Goal: Navigation & Orientation: Find specific page/section

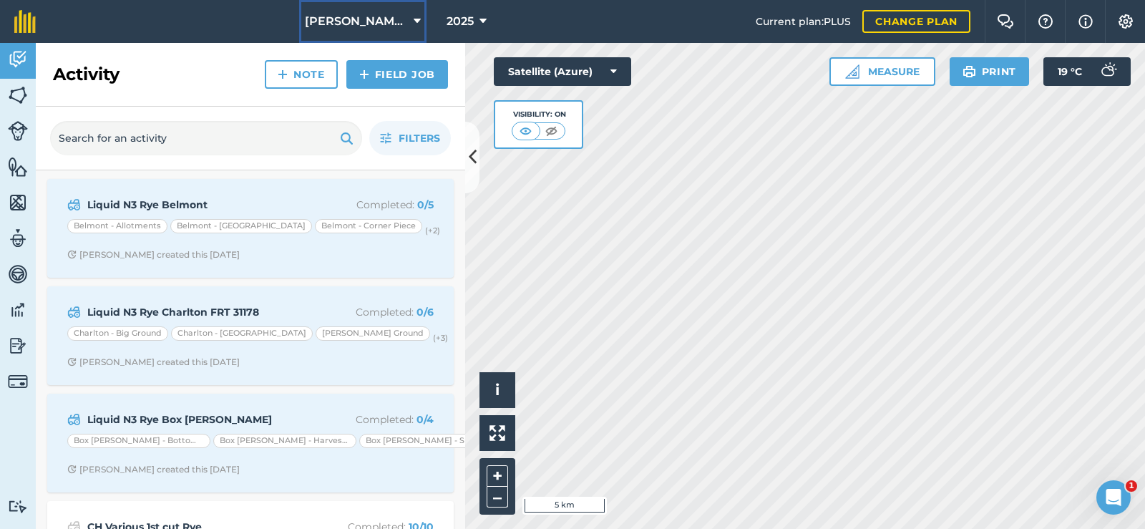
click at [386, 6] on button "[PERSON_NAME] Contracting" at bounding box center [362, 21] width 127 height 43
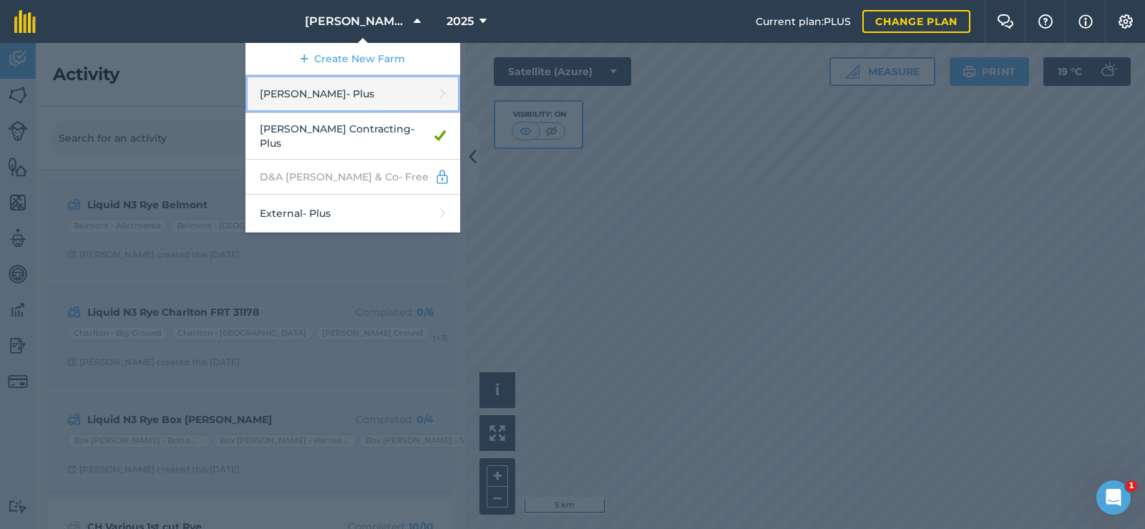
click at [340, 95] on link "[PERSON_NAME] - Plus" at bounding box center [352, 94] width 215 height 38
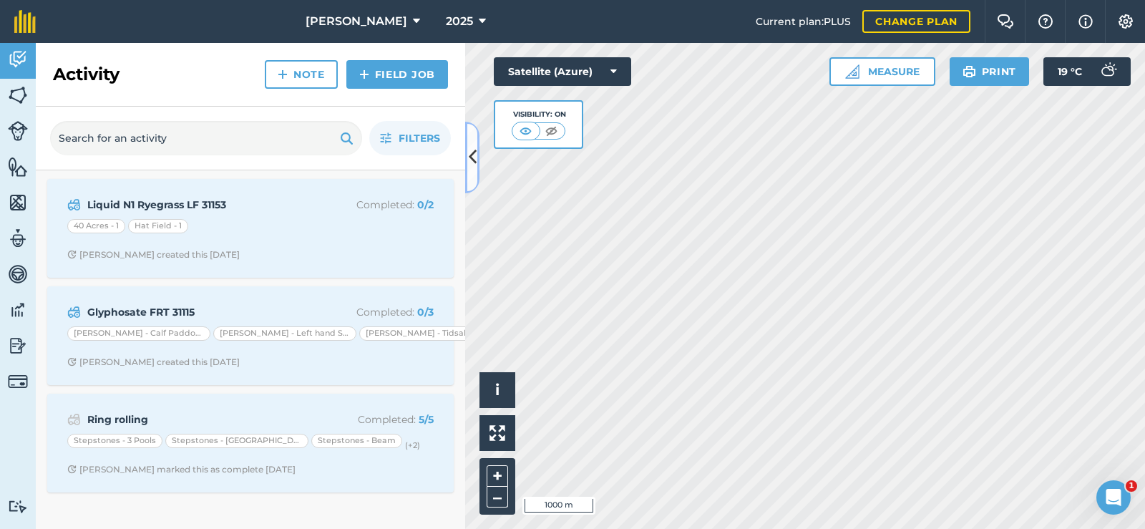
click at [475, 157] on icon at bounding box center [473, 157] width 8 height 25
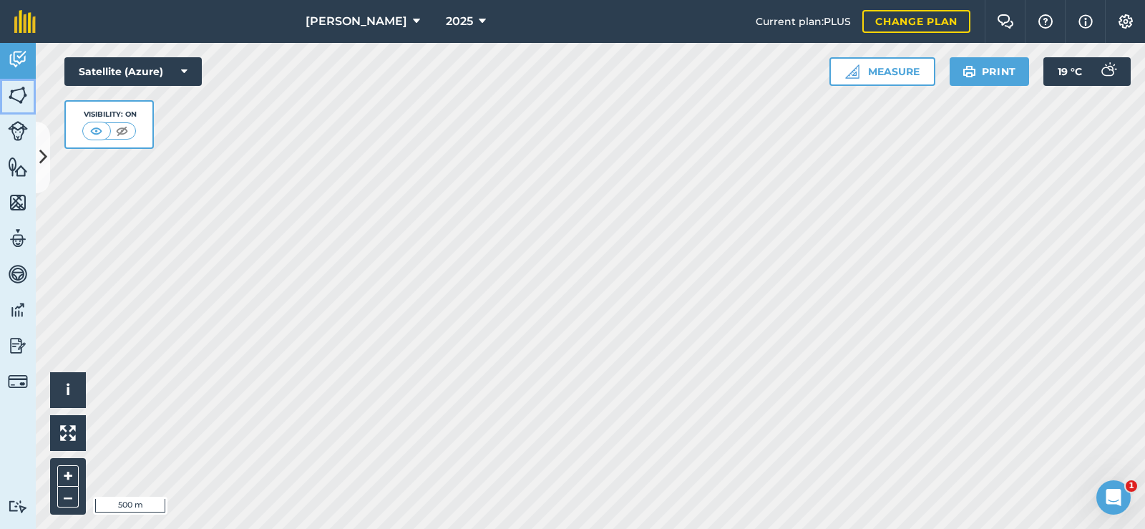
click at [15, 99] on img at bounding box center [18, 94] width 20 height 21
